Goal: Task Accomplishment & Management: Use online tool/utility

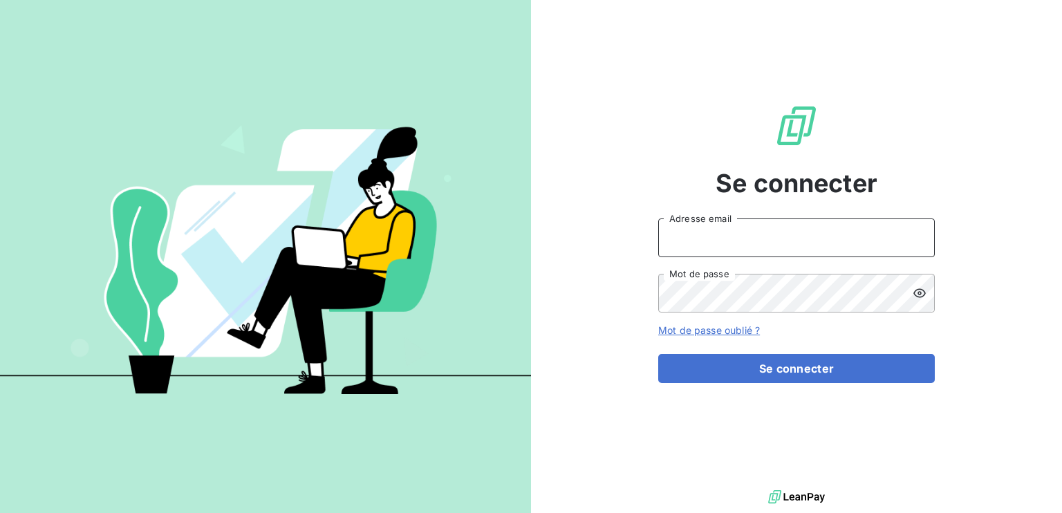
click at [712, 254] on input "Adresse email" at bounding box center [796, 238] width 277 height 39
paste input "[EMAIL_ADDRESS][DOMAIN_NAME]"
type input "[EMAIL_ADDRESS][DOMAIN_NAME]"
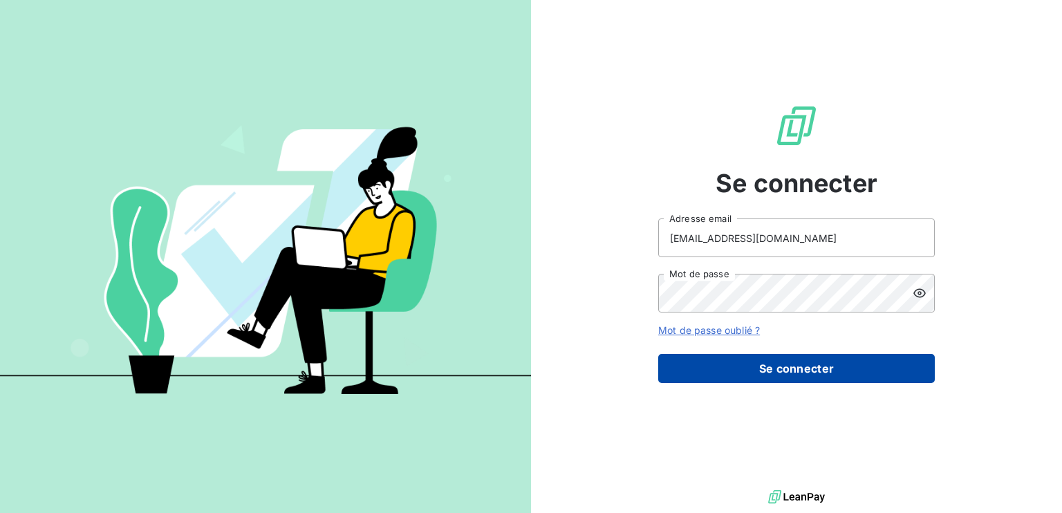
click at [703, 369] on button "Se connecter" at bounding box center [796, 368] width 277 height 29
click at [734, 367] on button "Se connecter" at bounding box center [796, 368] width 277 height 29
click at [763, 364] on button "Se connecter" at bounding box center [796, 368] width 277 height 29
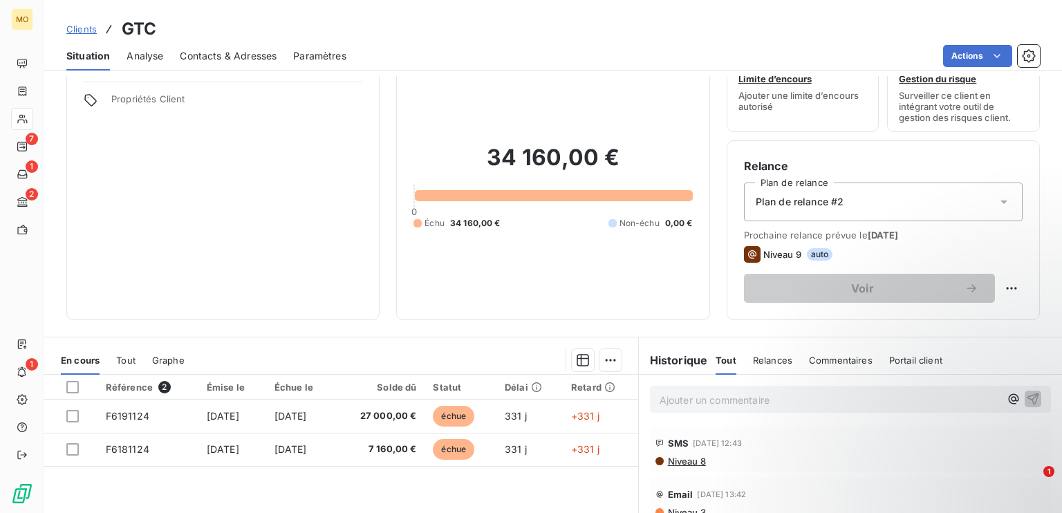
scroll to position [69, 0]
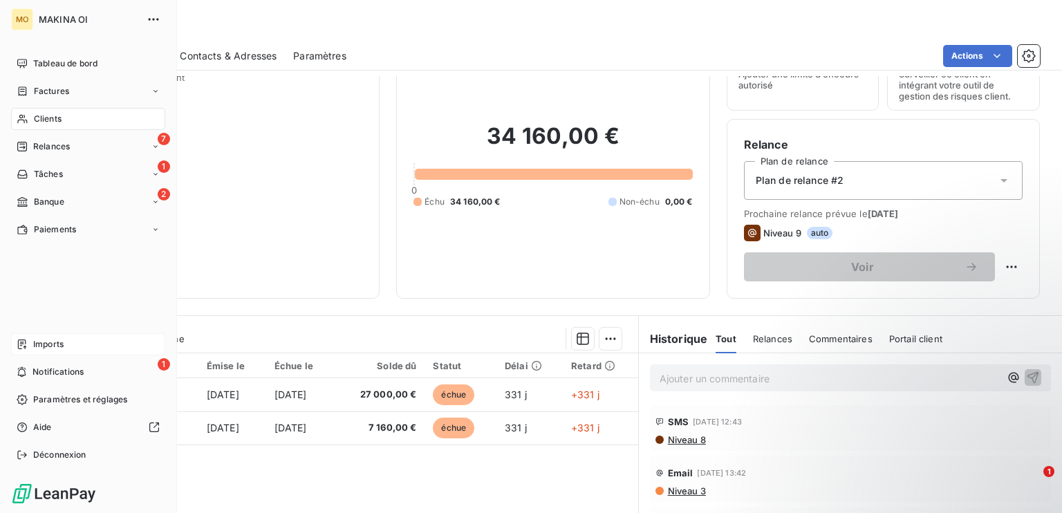
click at [39, 346] on span "Imports" at bounding box center [48, 344] width 30 height 12
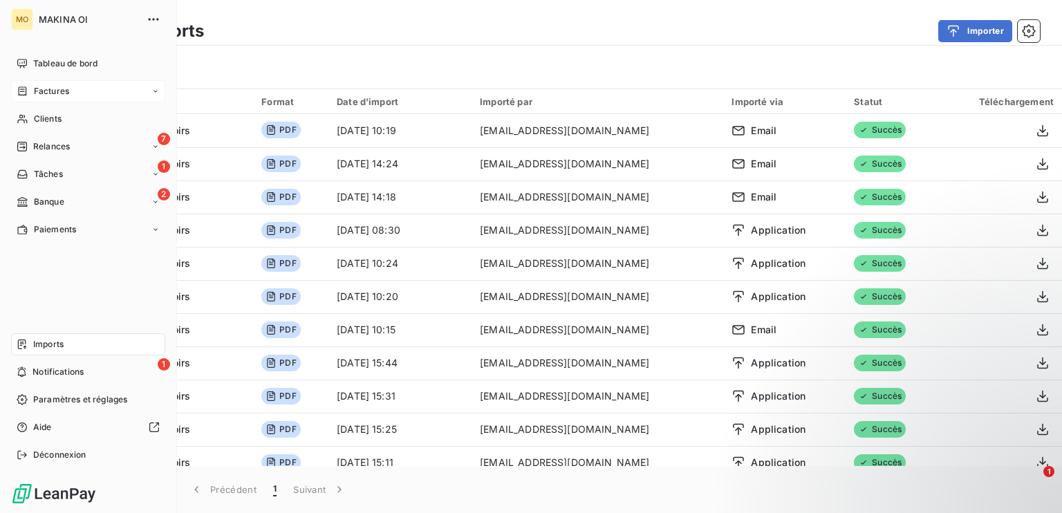
click at [39, 89] on span "Factures" at bounding box center [51, 91] width 35 height 12
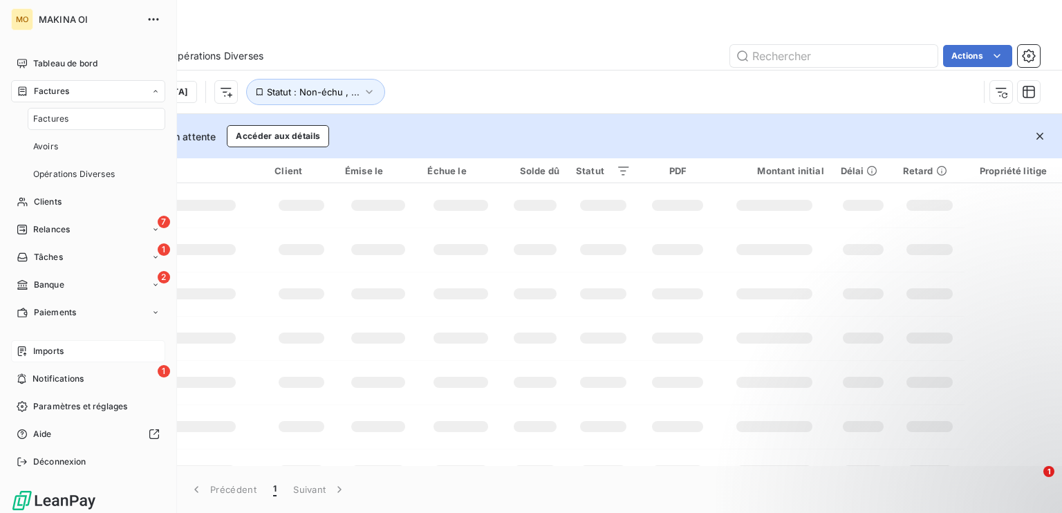
click at [39, 115] on span "Factures" at bounding box center [50, 119] width 35 height 12
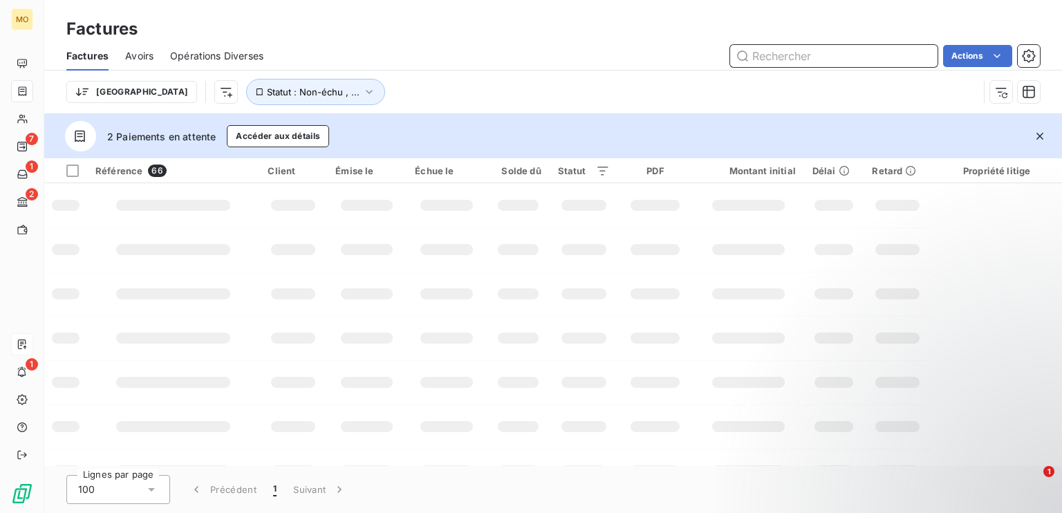
click at [787, 51] on input "text" at bounding box center [833, 56] width 207 height 22
paste input "F9091025"
click at [786, 53] on input "F9091025" at bounding box center [833, 56] width 207 height 22
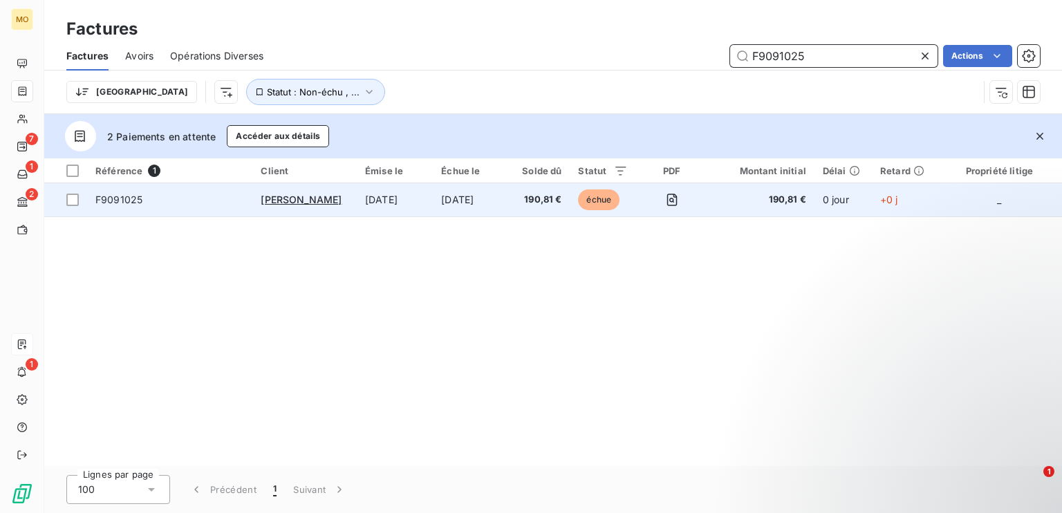
type input "F9091025"
click at [617, 203] on span "échue" at bounding box center [598, 199] width 41 height 21
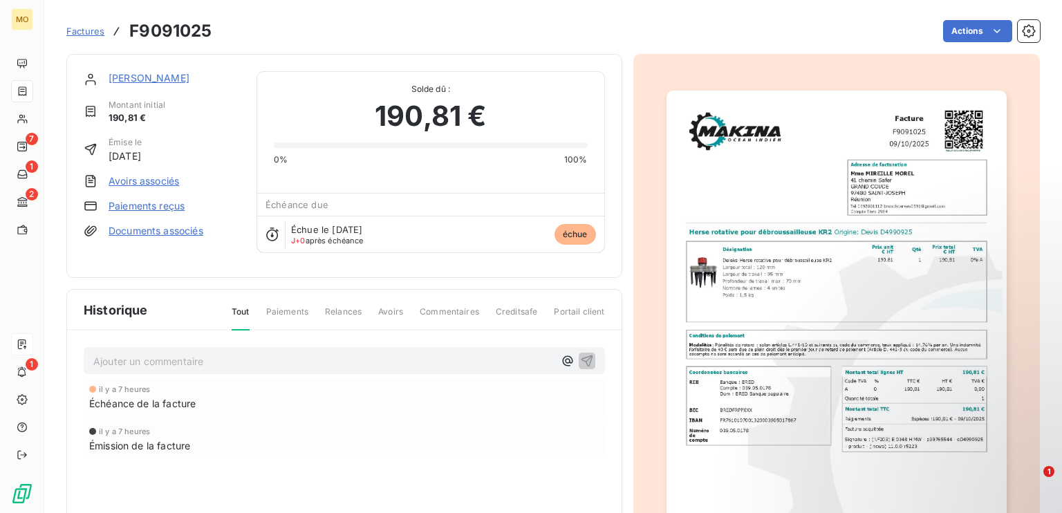
click at [157, 207] on link "Paiements reçus" at bounding box center [147, 206] width 76 height 14
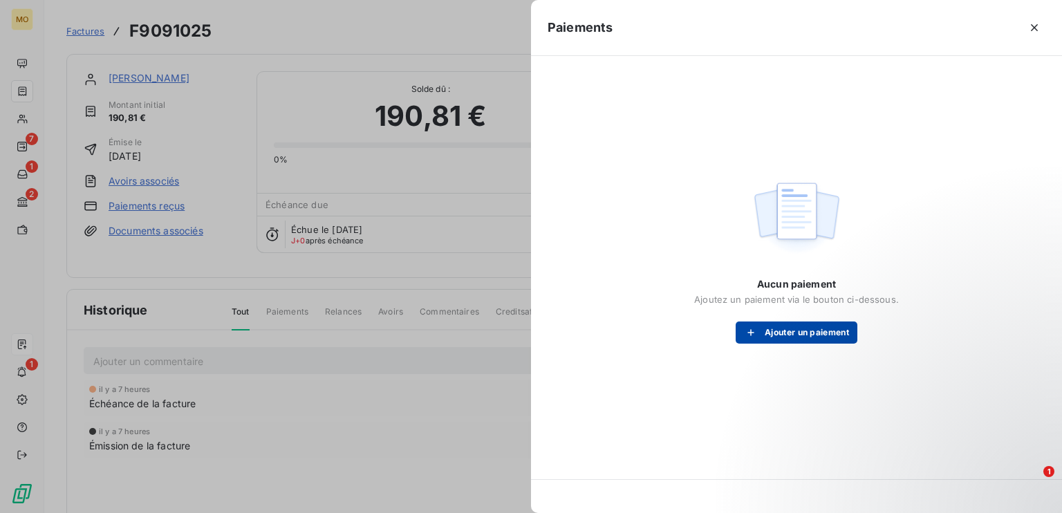
click at [749, 335] on icon "button" at bounding box center [751, 333] width 14 height 14
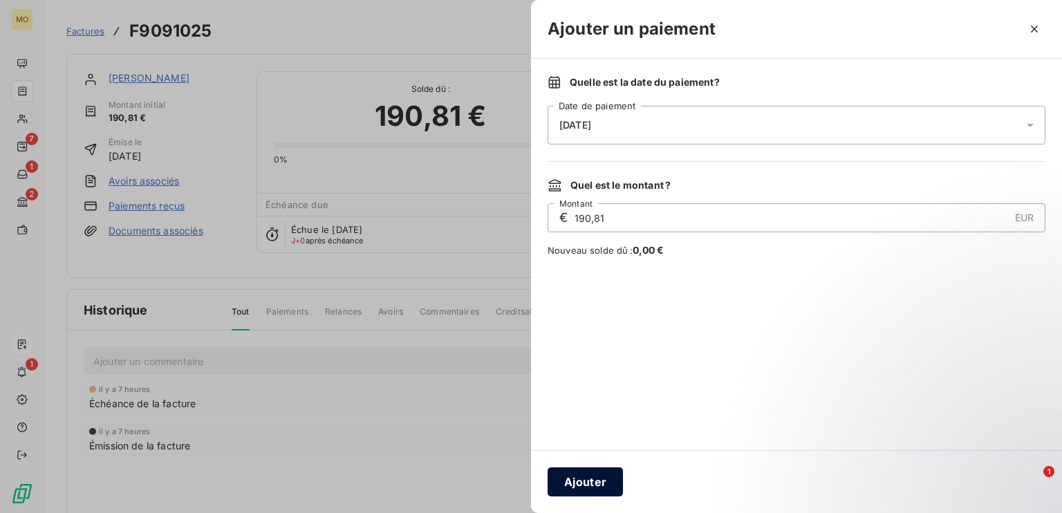
click at [593, 484] on button "Ajouter" at bounding box center [585, 481] width 75 height 29
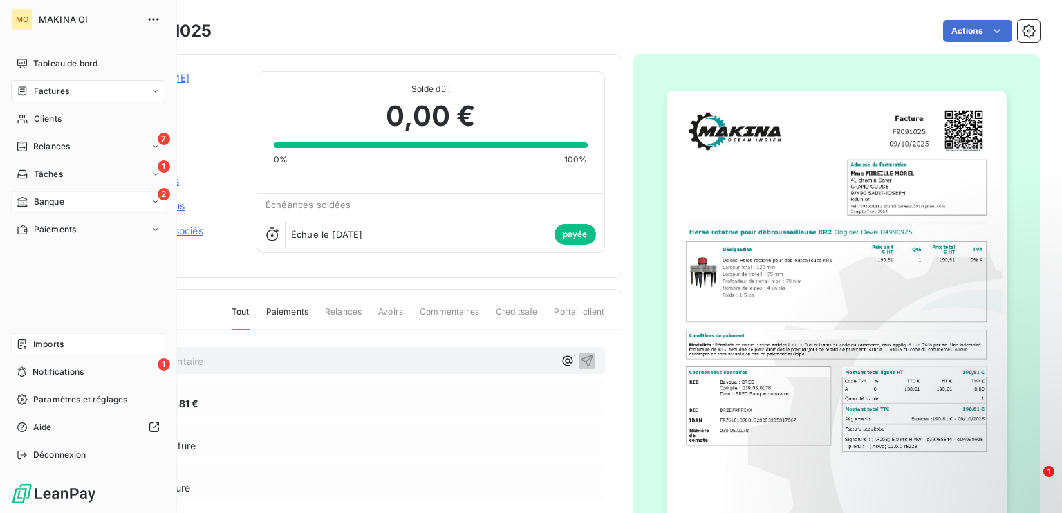
click at [39, 201] on span "Banque" at bounding box center [49, 202] width 30 height 12
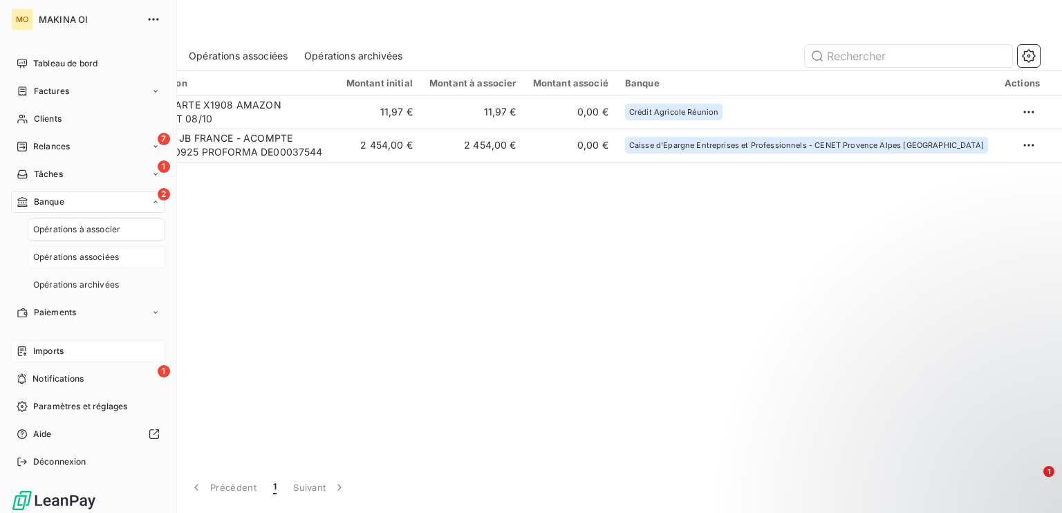
click at [68, 254] on span "Opérations associées" at bounding box center [76, 257] width 86 height 12
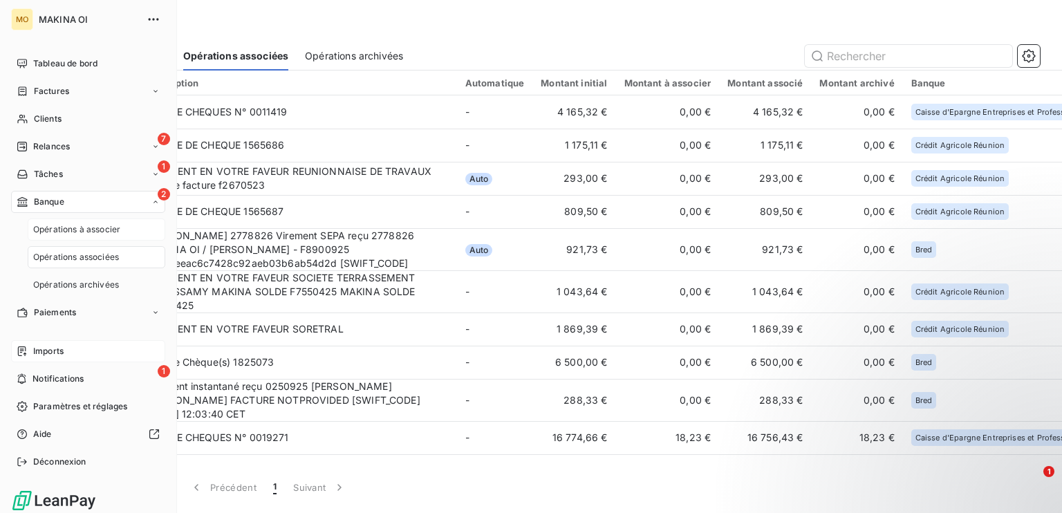
click at [77, 227] on span "Opérations à associer" at bounding box center [76, 229] width 87 height 12
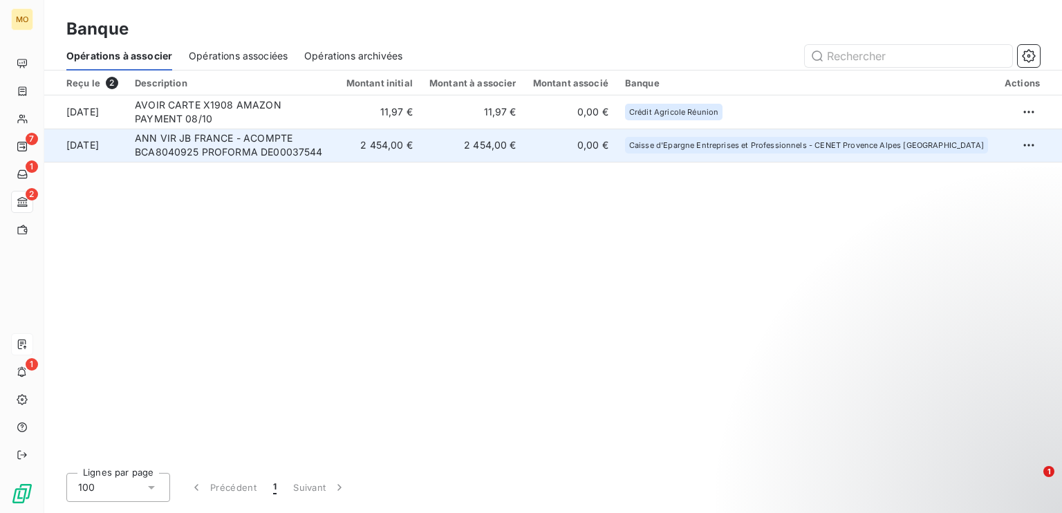
click at [338, 138] on td "ANN VIR JB FRANCE - ACOMPTE BCA8040925 PROFORMA DE00037544" at bounding box center [233, 145] width 212 height 33
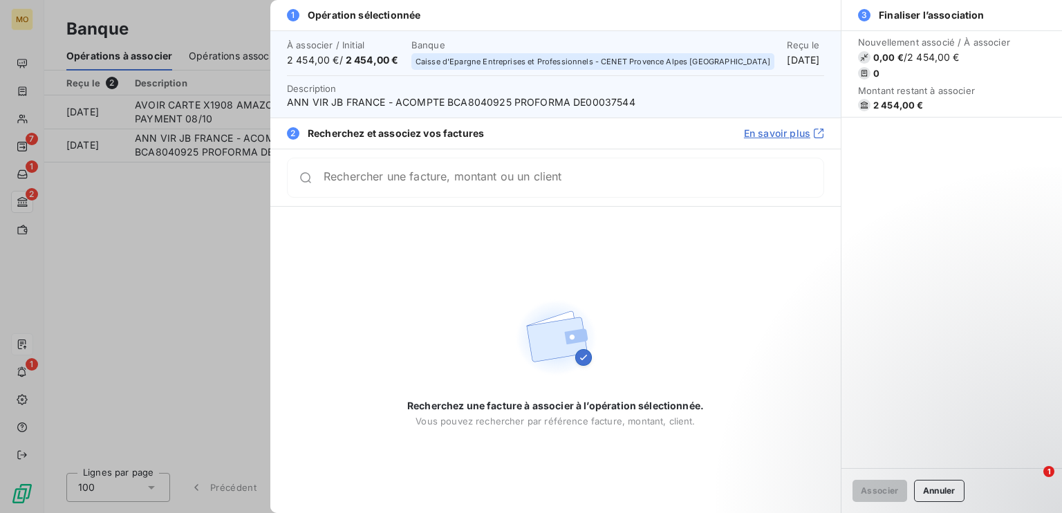
click at [487, 104] on span "ANN VIR JB FRANCE - ACOMPTE BCA8040925 PROFORMA DE00037544" at bounding box center [555, 102] width 537 height 14
click at [151, 308] on div at bounding box center [531, 256] width 1062 height 513
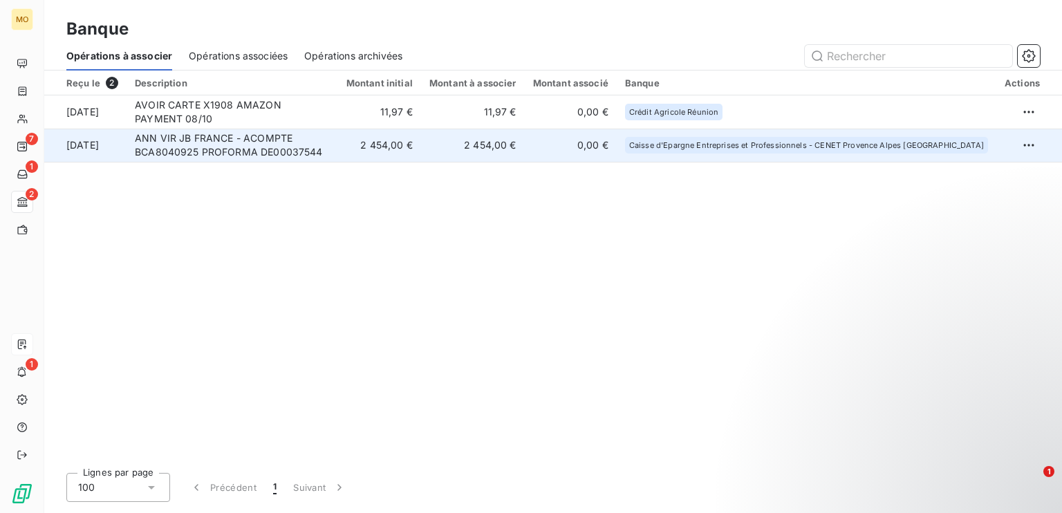
click at [338, 137] on td "ANN VIR JB FRANCE - ACOMPTE BCA8040925 PROFORMA DE00037544" at bounding box center [233, 145] width 212 height 33
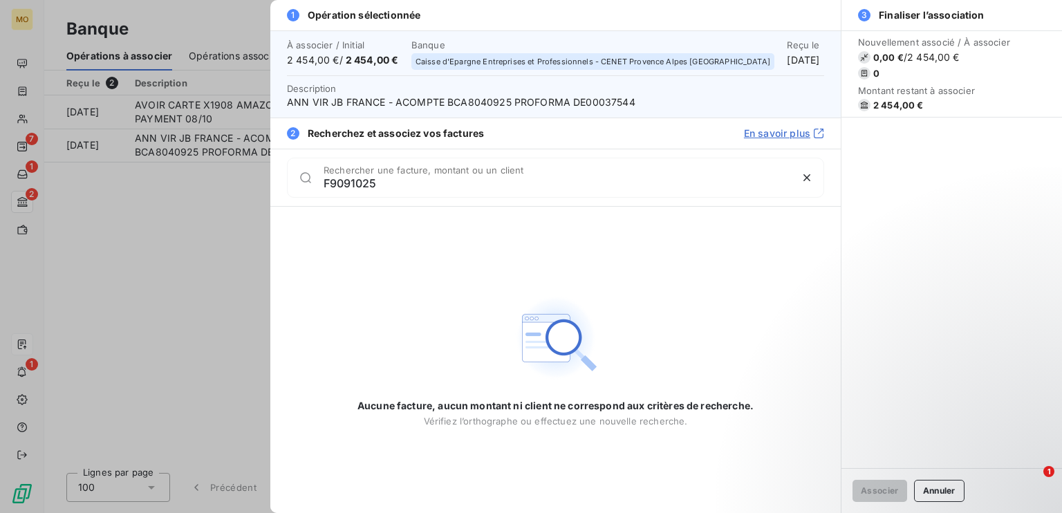
click at [329, 183] on input "F9091025" at bounding box center [557, 183] width 467 height 14
type input "d"
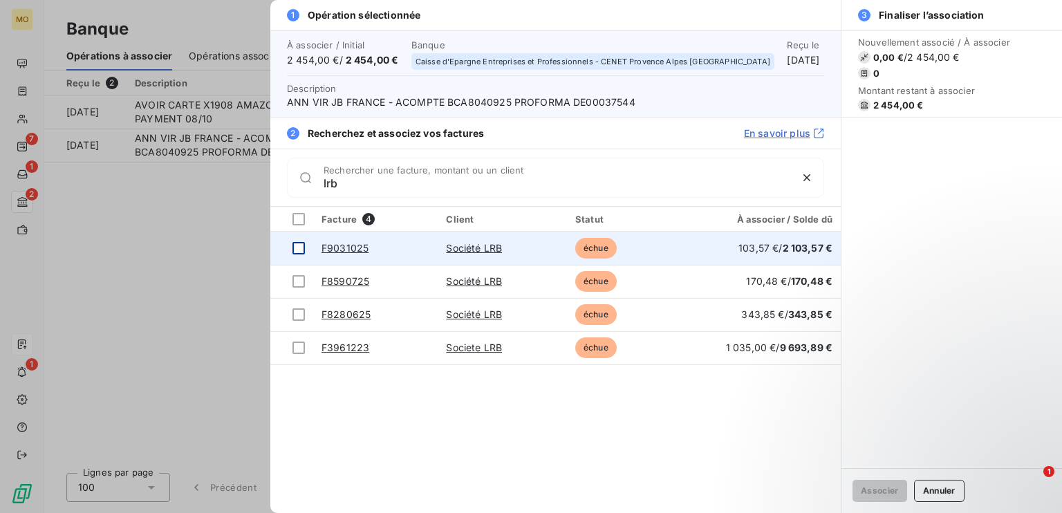
type input "lrb"
click at [300, 243] on div at bounding box center [299, 248] width 12 height 12
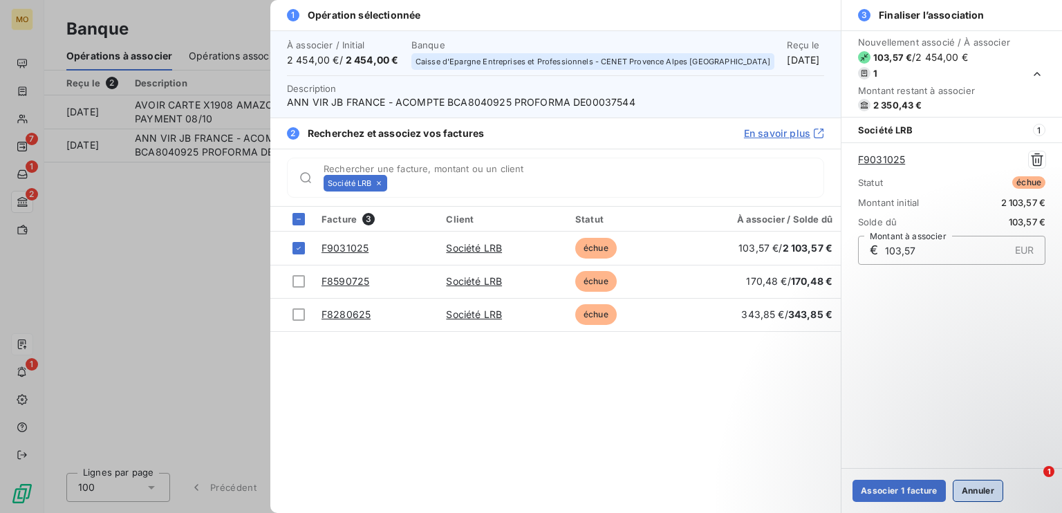
click at [988, 499] on button "Annuler" at bounding box center [978, 491] width 50 height 22
